Goal: Task Accomplishment & Management: Manage account settings

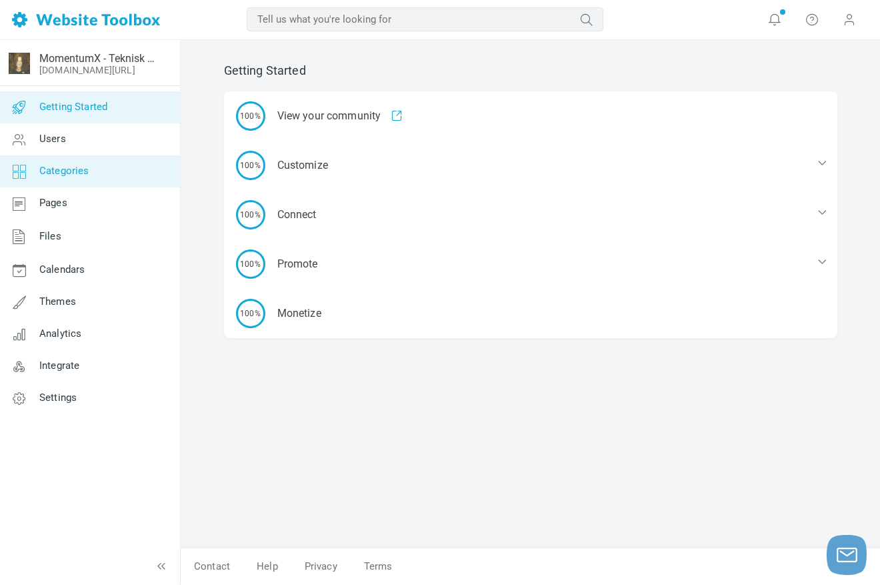
click at [75, 177] on link "Categories" at bounding box center [89, 171] width 181 height 32
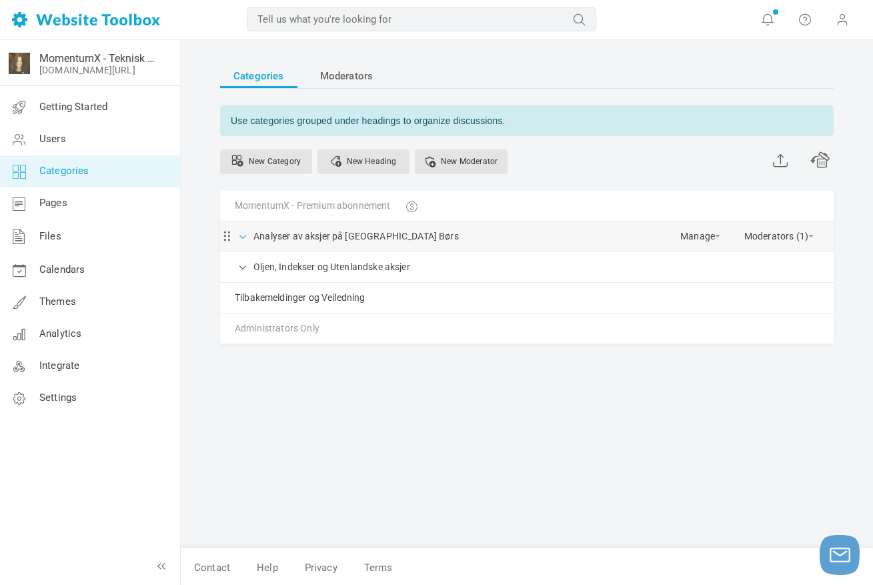
click at [247, 239] on span at bounding box center [243, 235] width 13 height 13
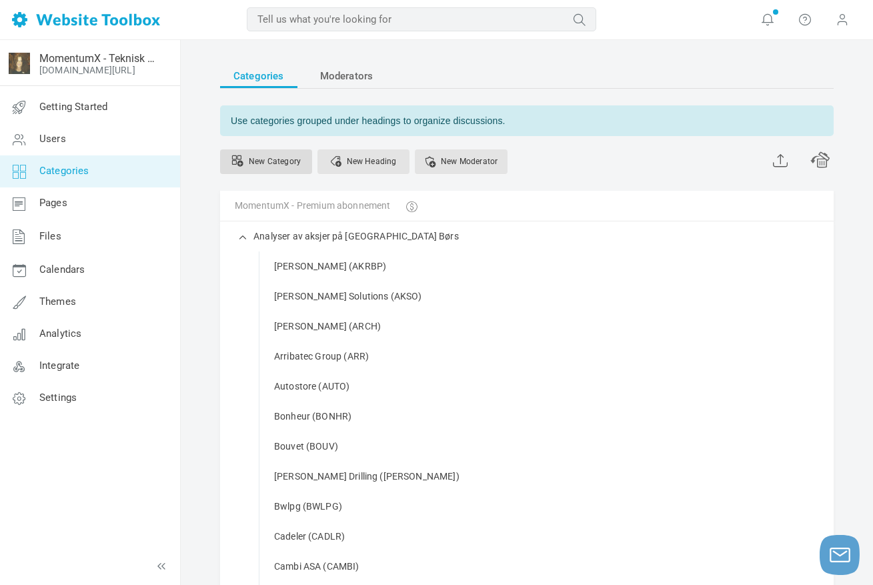
click at [279, 160] on link "New Category" at bounding box center [266, 161] width 92 height 25
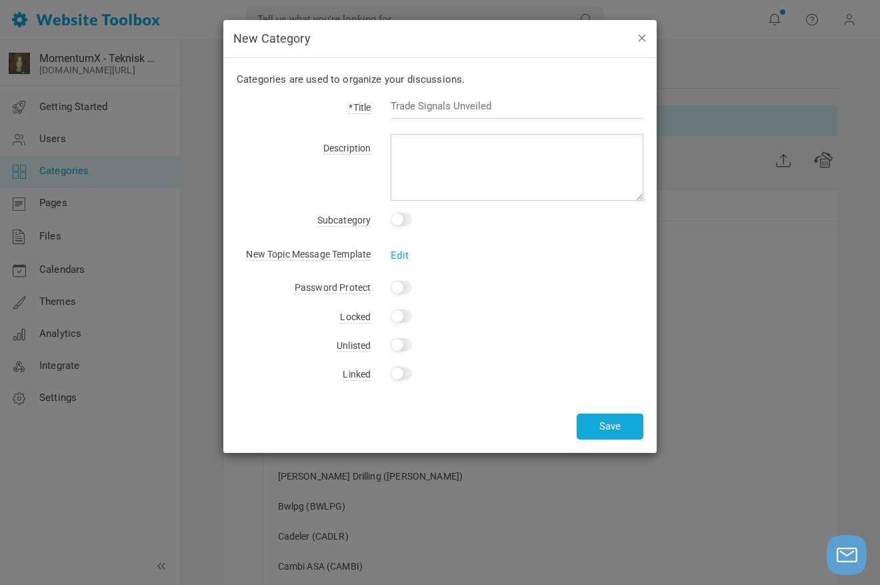
click at [642, 38] on button "button" at bounding box center [641, 37] width 11 height 15
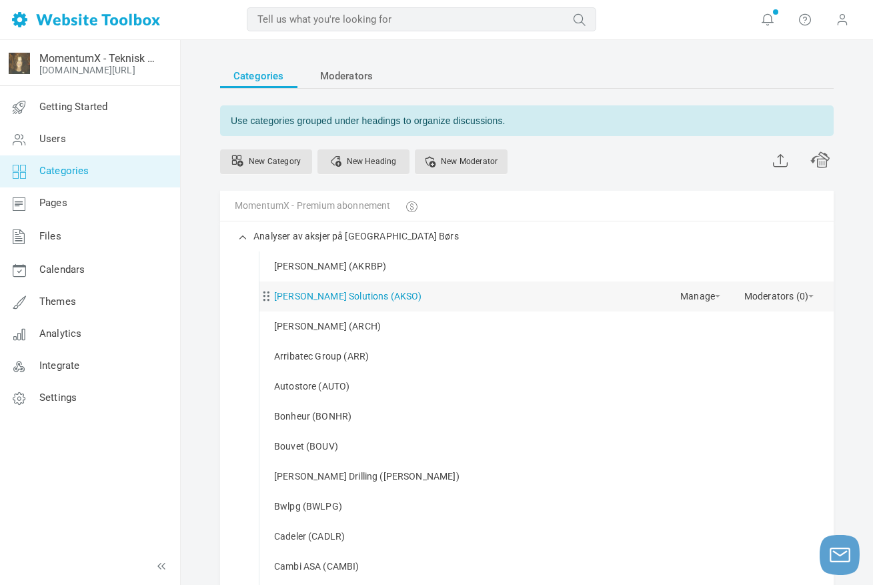
click at [313, 297] on link "[PERSON_NAME] Solutions (AKSO)" at bounding box center [348, 296] width 148 height 17
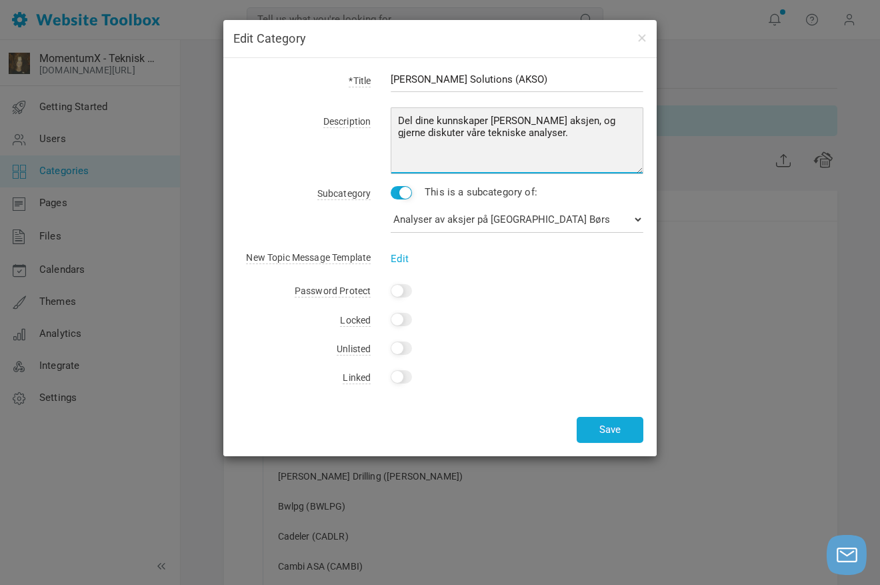
drag, startPoint x: 553, startPoint y: 141, endPoint x: 386, endPoint y: 115, distance: 168.7
click at [386, 115] on div "Del dine kunnskaper [PERSON_NAME] aksjen, og gjerne diskuter våre tekniske anal…" at bounding box center [507, 143] width 273 height 62
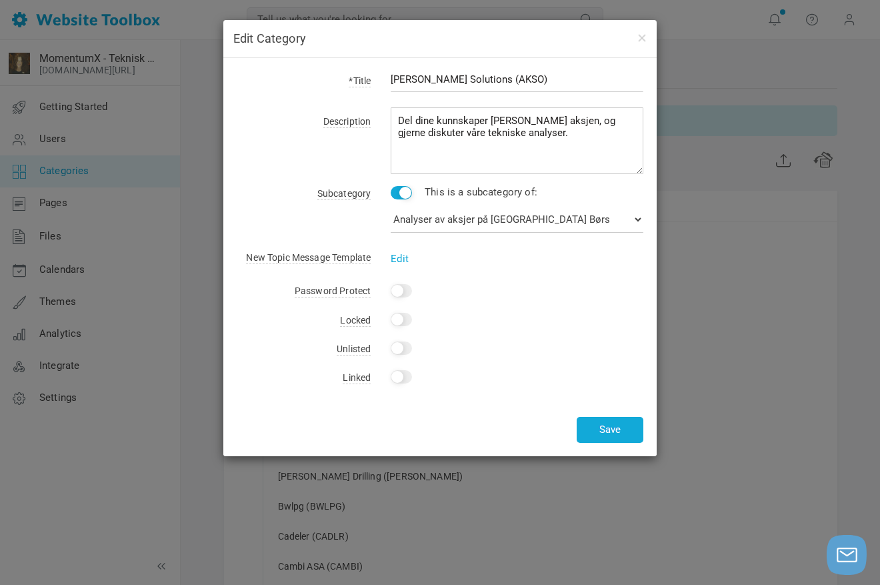
click at [613, 365] on div "*Title Aker Solutions (AKSO) Description Del dine kunnskaper om denne aksjen, o…" at bounding box center [439, 257] width 433 height 398
click at [607, 430] on button "Save" at bounding box center [610, 430] width 67 height 26
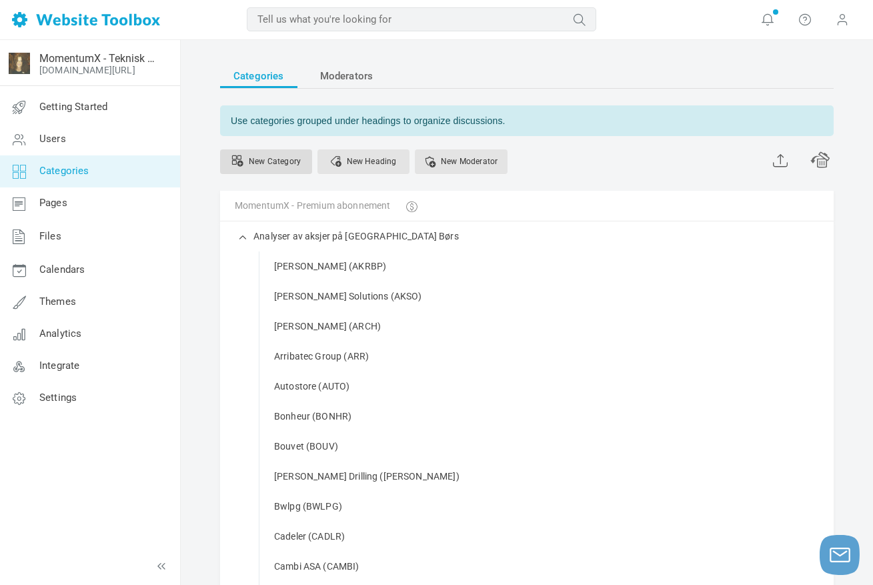
click at [271, 160] on link "New Category" at bounding box center [266, 161] width 92 height 25
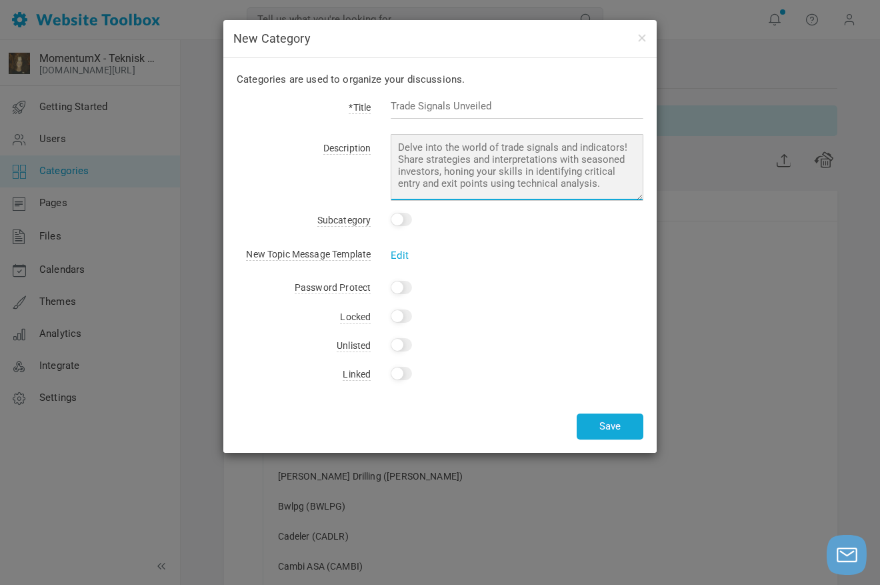
click at [427, 153] on textarea at bounding box center [517, 167] width 253 height 67
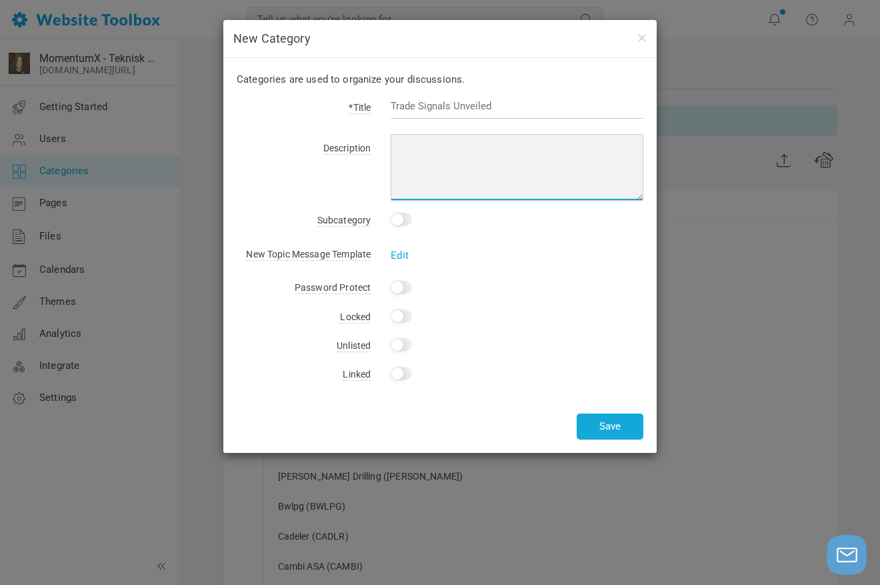
paste textarea "Del dine kunnskaper om denne aksjen, og gjerne diskuter våre tekniske analyser."
type textarea "Del dine kunnskaper om denne aksjen, og gjerne diskuter våre tekniske analyser."
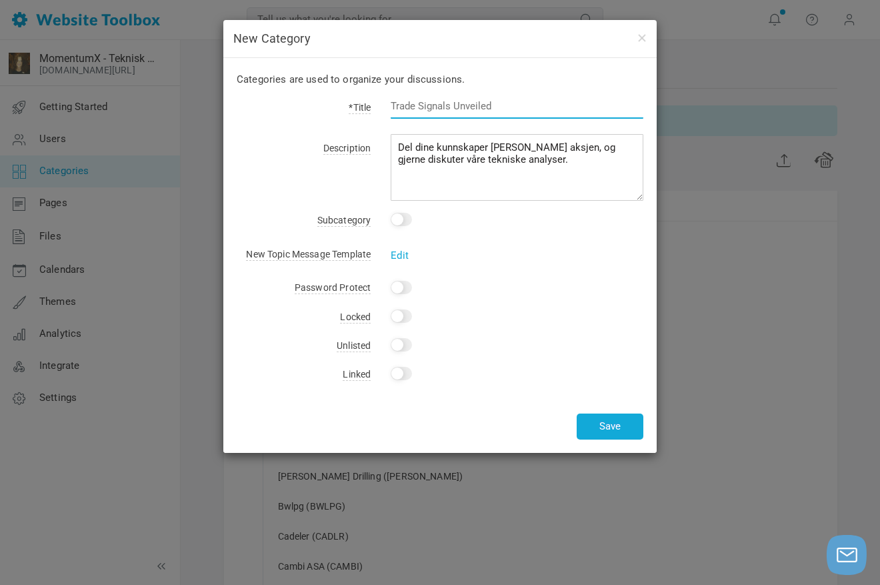
click at [415, 111] on input "text" at bounding box center [517, 105] width 253 height 25
type input "VEND (VENDA)"
click at [412, 219] on input "Yes" at bounding box center [401, 219] width 21 height 13
checkbox input "true"
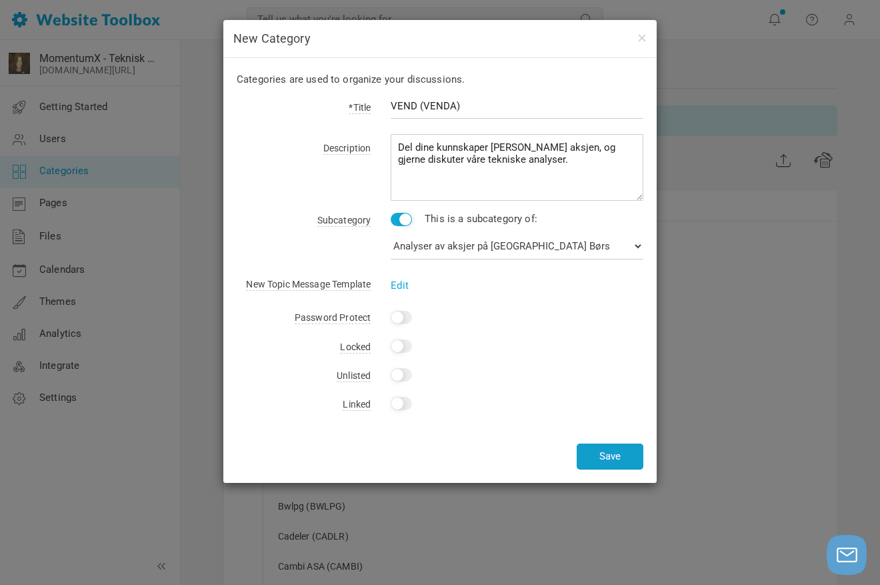
click at [616, 461] on button "Save" at bounding box center [610, 456] width 67 height 26
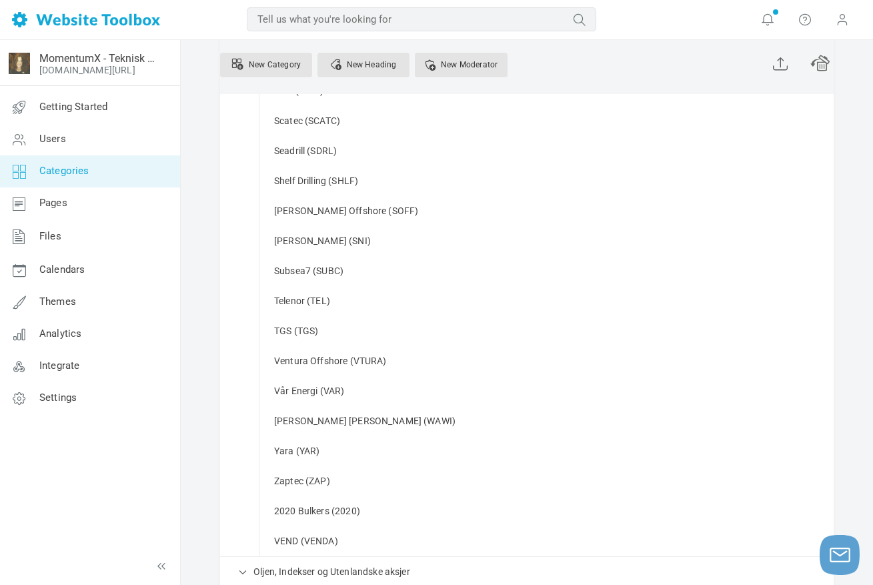
scroll to position [1799, 0]
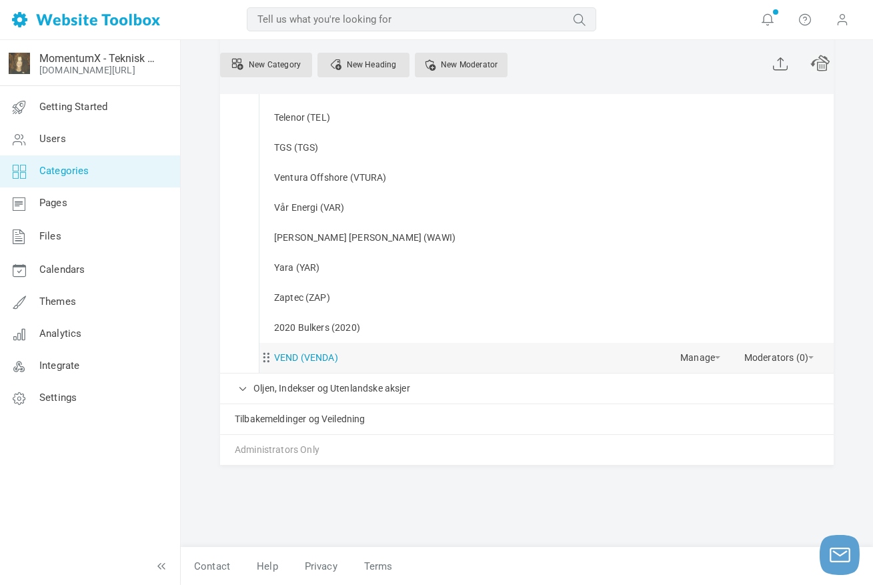
click at [307, 358] on link "VEND (VENDA)" at bounding box center [306, 357] width 64 height 17
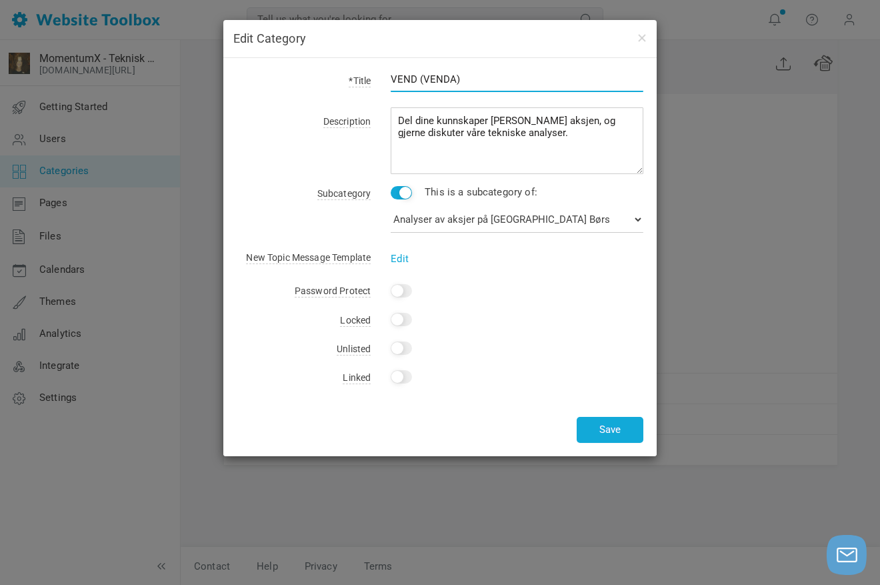
drag, startPoint x: 418, startPoint y: 79, endPoint x: 400, endPoint y: 76, distance: 18.2
click at [400, 76] on input "VEND (VENDA)" at bounding box center [517, 79] width 253 height 25
type input "Vend (VENDA)"
click at [617, 429] on button "Save" at bounding box center [610, 430] width 67 height 26
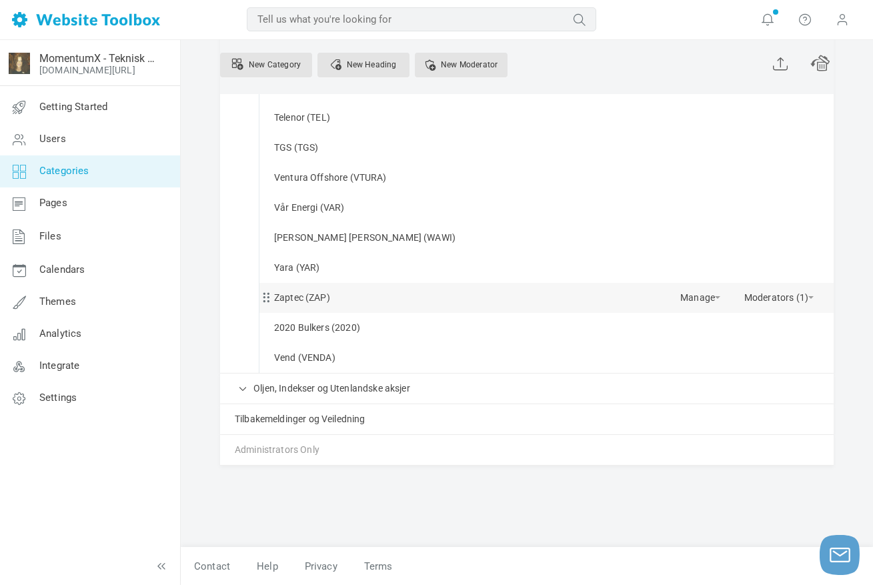
scroll to position [1769, 0]
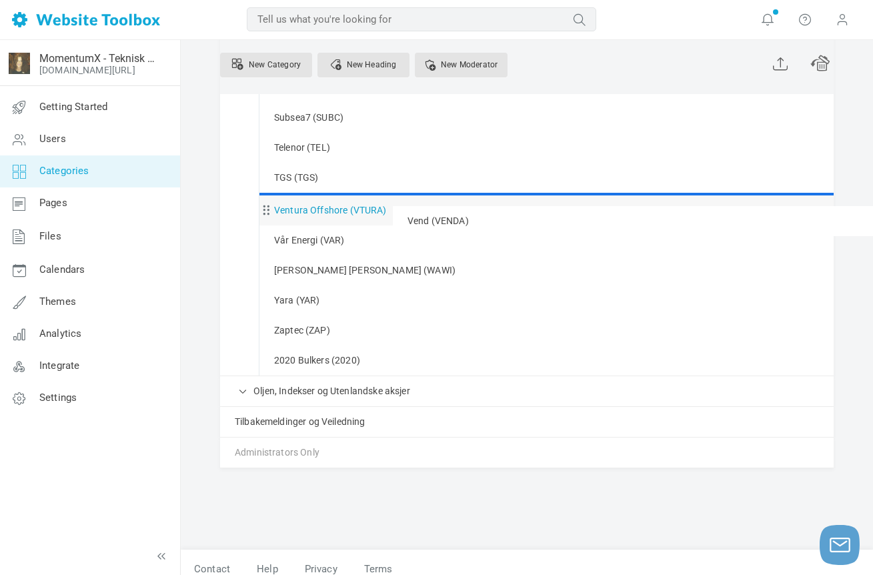
drag, startPoint x: 294, startPoint y: 360, endPoint x: 298, endPoint y: 205, distance: 154.7
